Goal: Task Accomplishment & Management: Complete application form

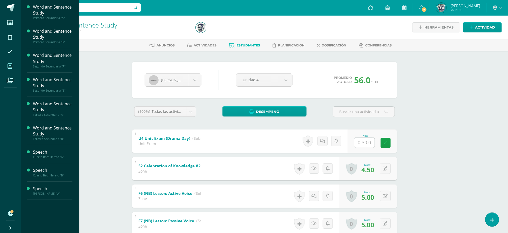
click at [9, 69] on icon at bounding box center [10, 66] width 5 height 5
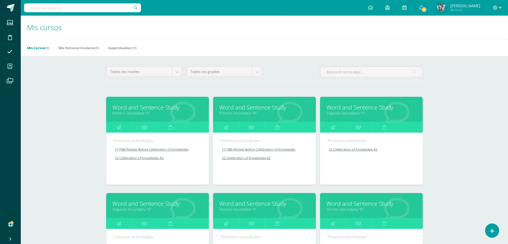
click at [459, 108] on div "Mis cursos Mis Cursos (9) Mis Extracurriculares (0) Supervisados (19) Todos los…" at bounding box center [264, 217] width 487 height 402
click at [143, 127] on icon at bounding box center [144, 127] width 5 height 10
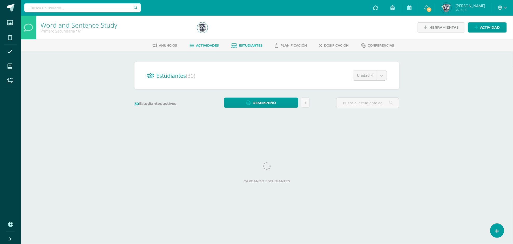
click at [208, 44] on span "Actividades" at bounding box center [207, 45] width 23 height 4
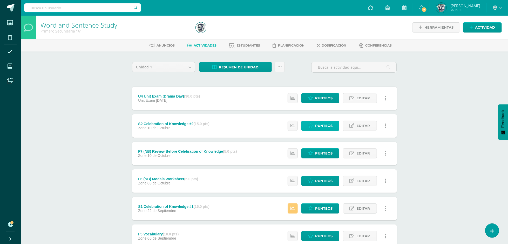
click at [322, 121] on span "Punteos" at bounding box center [323, 126] width 17 height 10
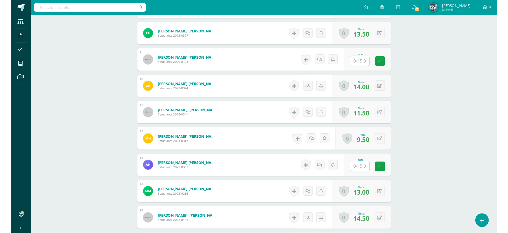
scroll to position [343, 0]
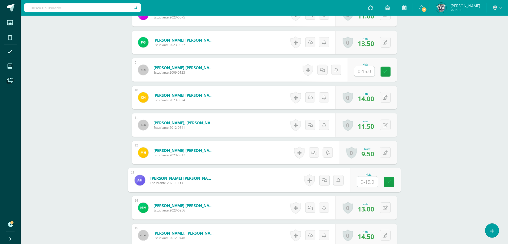
click at [363, 184] on input "text" at bounding box center [367, 181] width 21 height 10
type input "15"
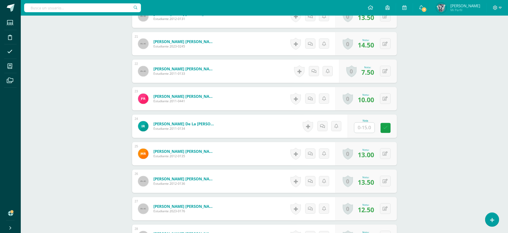
scroll to position [699, 0]
click at [361, 128] on input "text" at bounding box center [365, 128] width 20 height 10
type input "14"
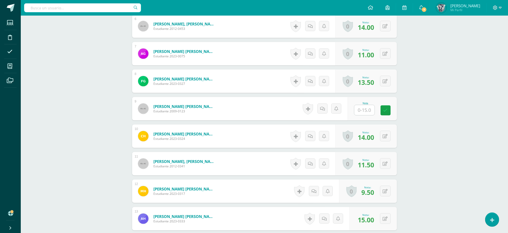
scroll to position [294, 0]
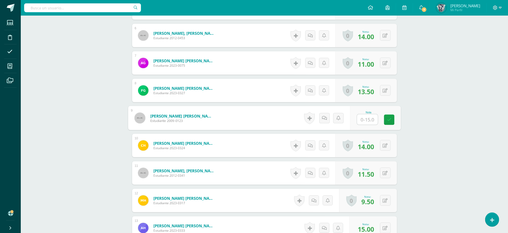
click at [365, 116] on input "text" at bounding box center [367, 120] width 21 height 10
type input "12.5"
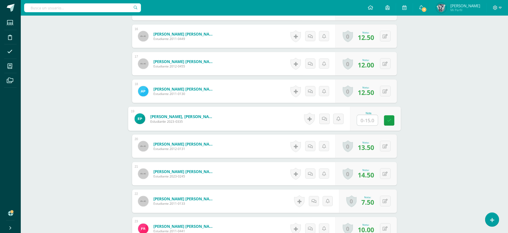
click at [365, 125] on input "text" at bounding box center [367, 120] width 21 height 10
type input "14"
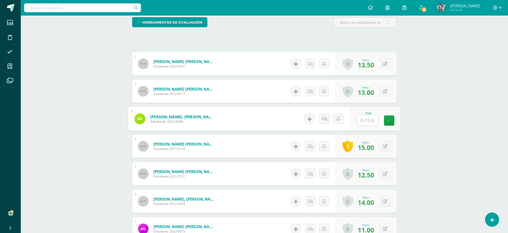
click at [368, 119] on input "text" at bounding box center [367, 120] width 21 height 10
type input "6.5"
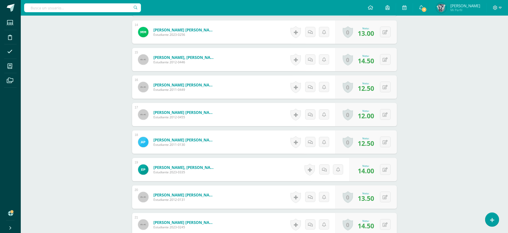
scroll to position [0, 0]
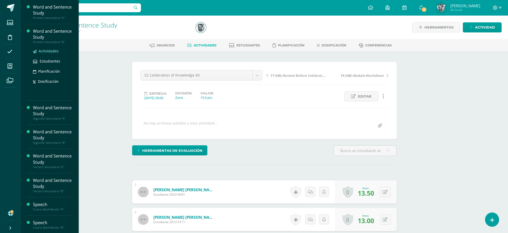
click at [54, 50] on span "Actividades" at bounding box center [49, 51] width 20 height 5
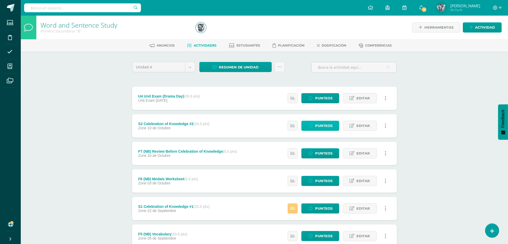
click at [319, 123] on span "Punteos" at bounding box center [323, 126] width 17 height 10
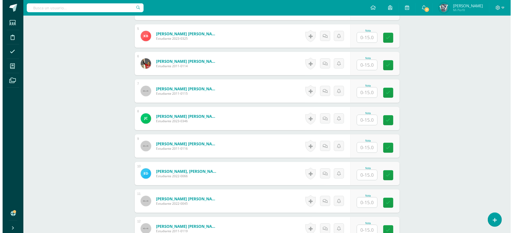
scroll to position [829, 0]
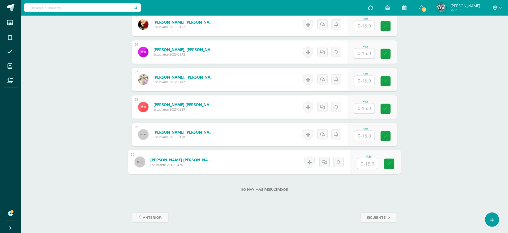
click at [369, 162] on input "text" at bounding box center [367, 163] width 21 height 10
type input "15"
click at [311, 161] on link at bounding box center [310, 162] width 10 height 12
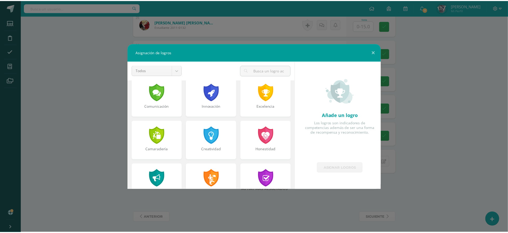
scroll to position [135, 0]
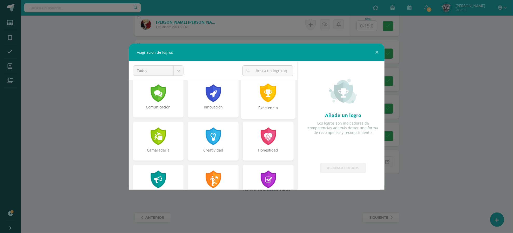
click at [272, 99] on div at bounding box center [268, 92] width 18 height 19
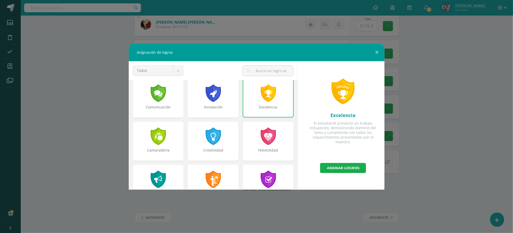
click at [343, 168] on link "Asignar logros" at bounding box center [343, 168] width 46 height 10
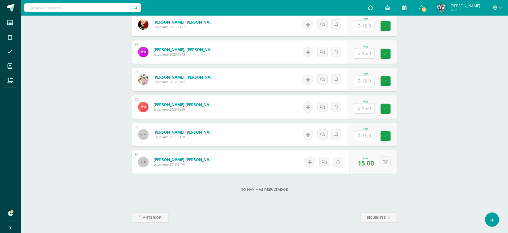
scroll to position [239, 0]
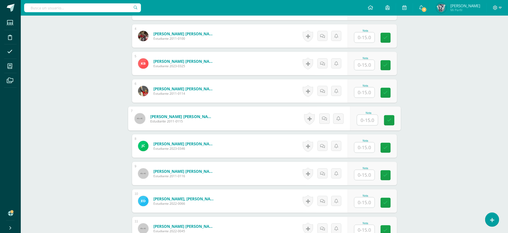
click at [367, 116] on input "text" at bounding box center [367, 120] width 21 height 10
type input "13"
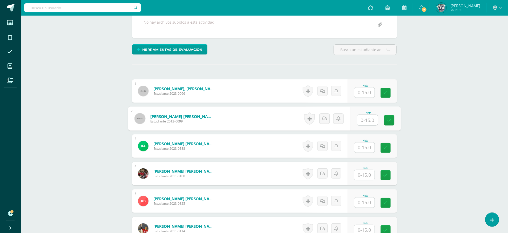
click at [373, 120] on input "text" at bounding box center [367, 120] width 21 height 10
type input "14"
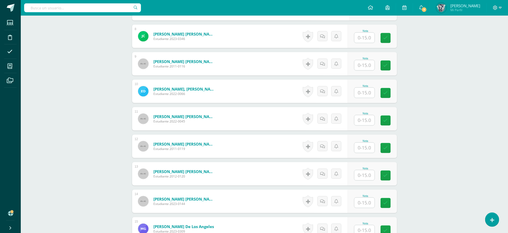
scroll to position [817, 0]
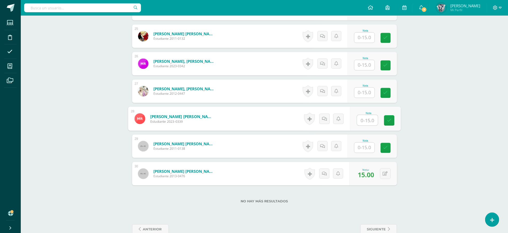
click at [369, 120] on input "text" at bounding box center [367, 120] width 21 height 10
type input "13.5"
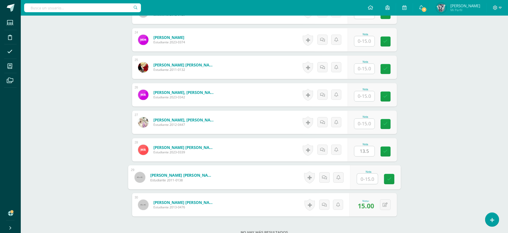
scroll to position [829, 0]
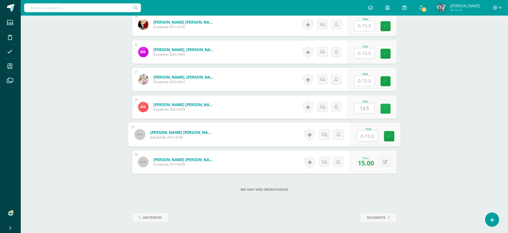
click at [386, 104] on link at bounding box center [386, 109] width 10 height 10
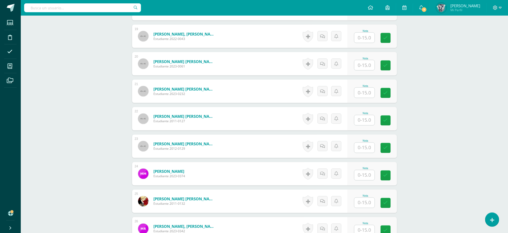
click at [370, 121] on input "text" at bounding box center [365, 120] width 20 height 10
type input "13"
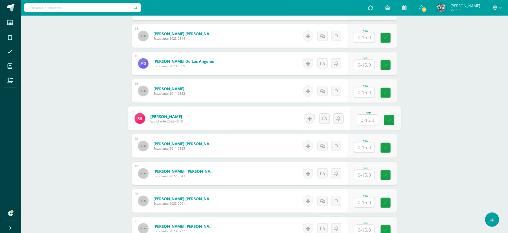
click at [366, 119] on input "text" at bounding box center [367, 120] width 21 height 10
type input "12.5"
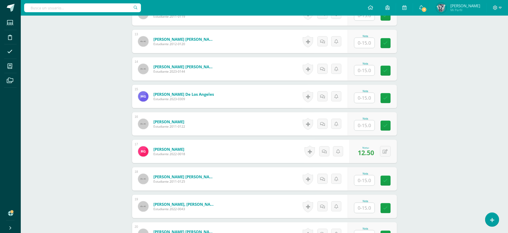
scroll to position [479, 0]
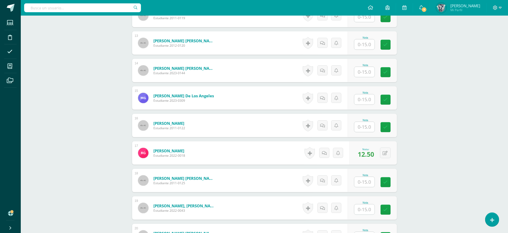
click at [372, 46] on input "text" at bounding box center [365, 44] width 20 height 10
type input "10"
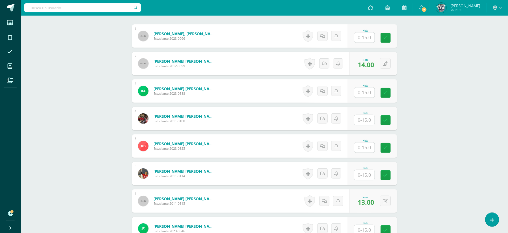
click at [363, 120] on input "text" at bounding box center [365, 120] width 20 height 10
type input "15"
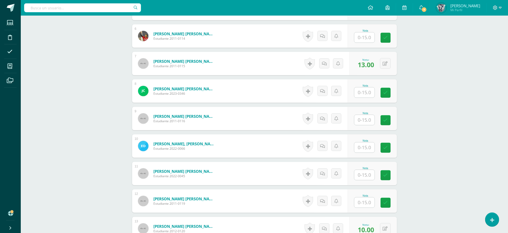
click at [367, 120] on input "text" at bounding box center [365, 120] width 20 height 10
type input "11.5"
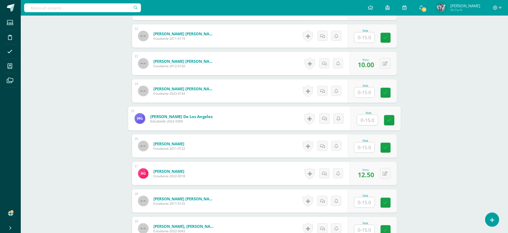
click at [372, 119] on input "text" at bounding box center [367, 120] width 21 height 10
type input "13.5"
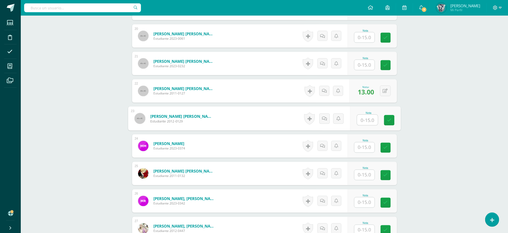
click at [356, 119] on div "Nota" at bounding box center [375, 119] width 51 height 24
type input "12.5"
click at [367, 228] on input "text" at bounding box center [367, 230] width 21 height 10
type input "15"
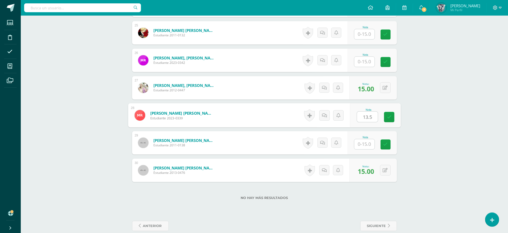
click at [367, 116] on input "13.5" at bounding box center [367, 117] width 21 height 10
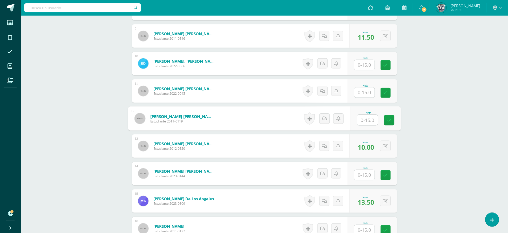
click at [363, 120] on input "text" at bounding box center [367, 120] width 21 height 10
type input "11"
click at [367, 227] on input "text" at bounding box center [367, 230] width 21 height 10
type input "10"
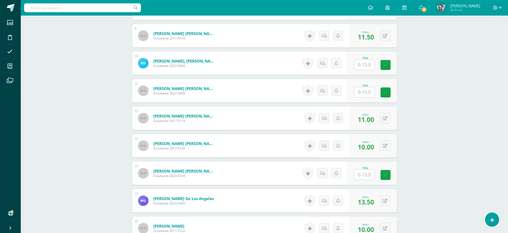
scroll to position [542, 0]
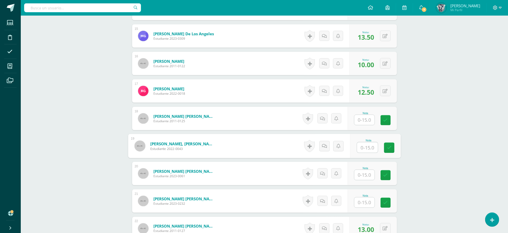
click at [369, 146] on input "text" at bounding box center [367, 148] width 21 height 10
type input "12.5"
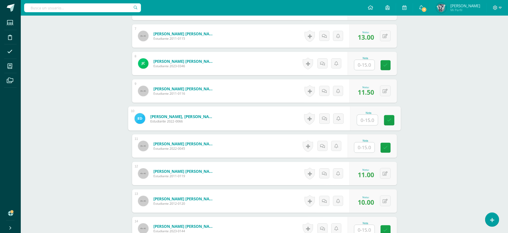
click at [369, 122] on input "text" at bounding box center [367, 120] width 21 height 10
type input "14.5"
